Goal: Task Accomplishment & Management: Use online tool/utility

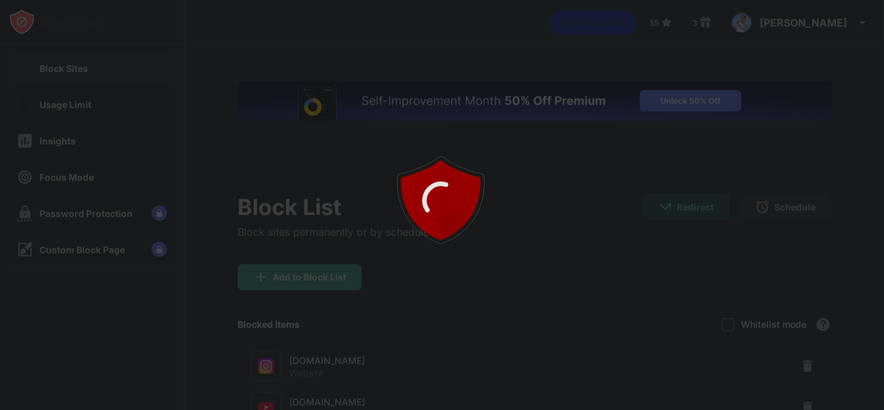
click at [798, 252] on div at bounding box center [442, 205] width 884 height 410
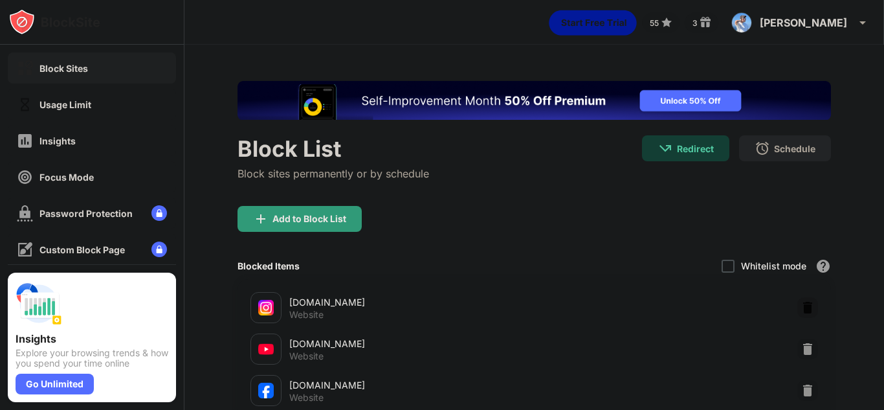
click at [801, 305] on img at bounding box center [807, 307] width 13 height 13
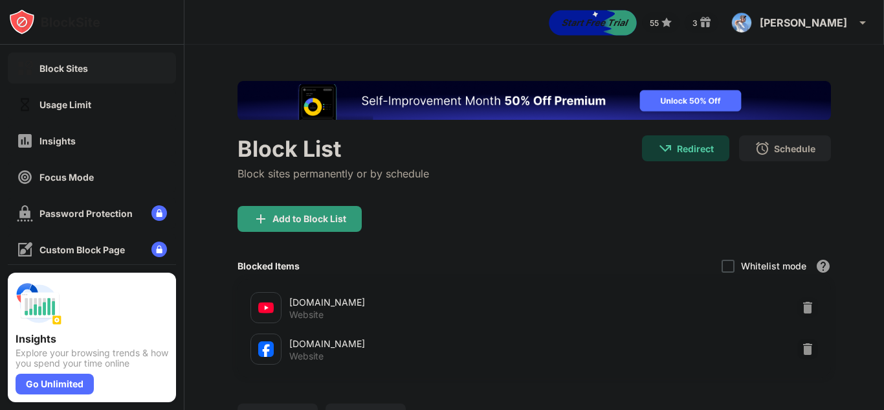
click at [310, 241] on div "Add to Block List" at bounding box center [535, 229] width 594 height 47
click at [317, 229] on div "Add to Block List" at bounding box center [300, 219] width 124 height 26
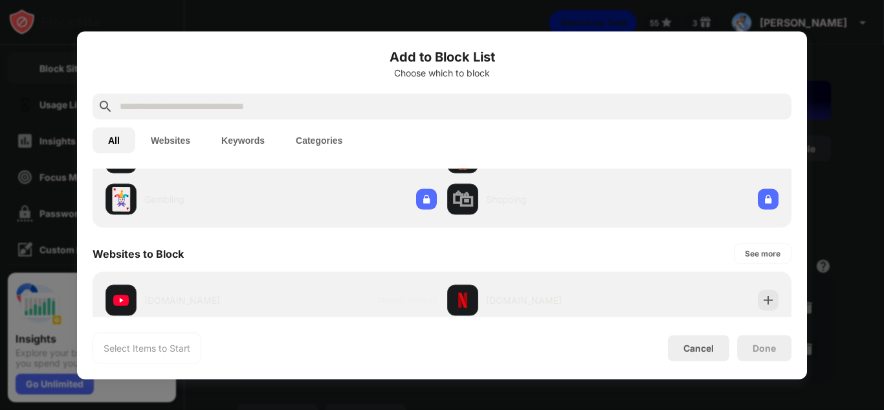
scroll to position [129, 0]
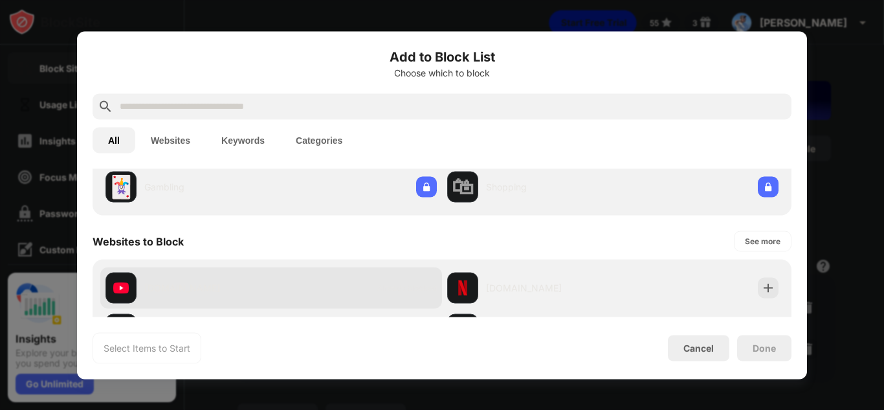
click at [321, 279] on div "[DOMAIN_NAME] Already blocked" at bounding box center [271, 287] width 342 height 41
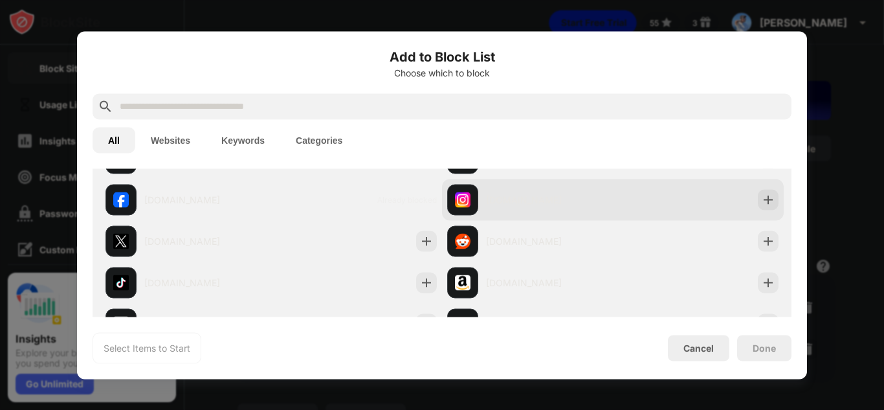
click at [487, 208] on div "[DOMAIN_NAME]" at bounding box center [530, 199] width 166 height 31
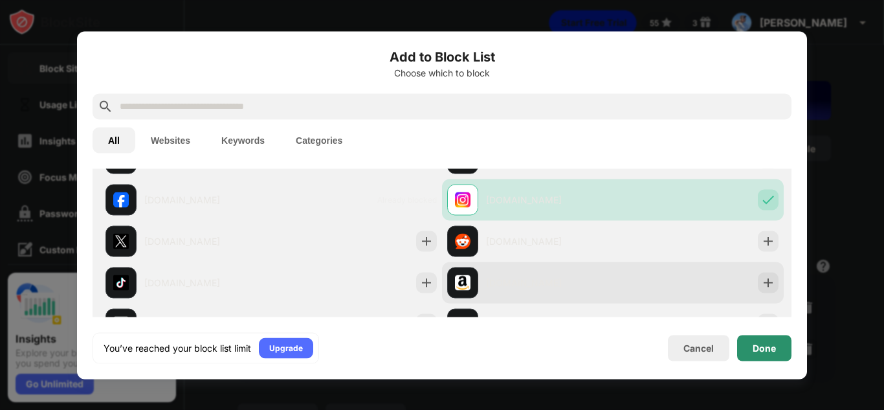
click at [757, 345] on div "Done" at bounding box center [764, 347] width 23 height 10
